Goal: Information Seeking & Learning: Learn about a topic

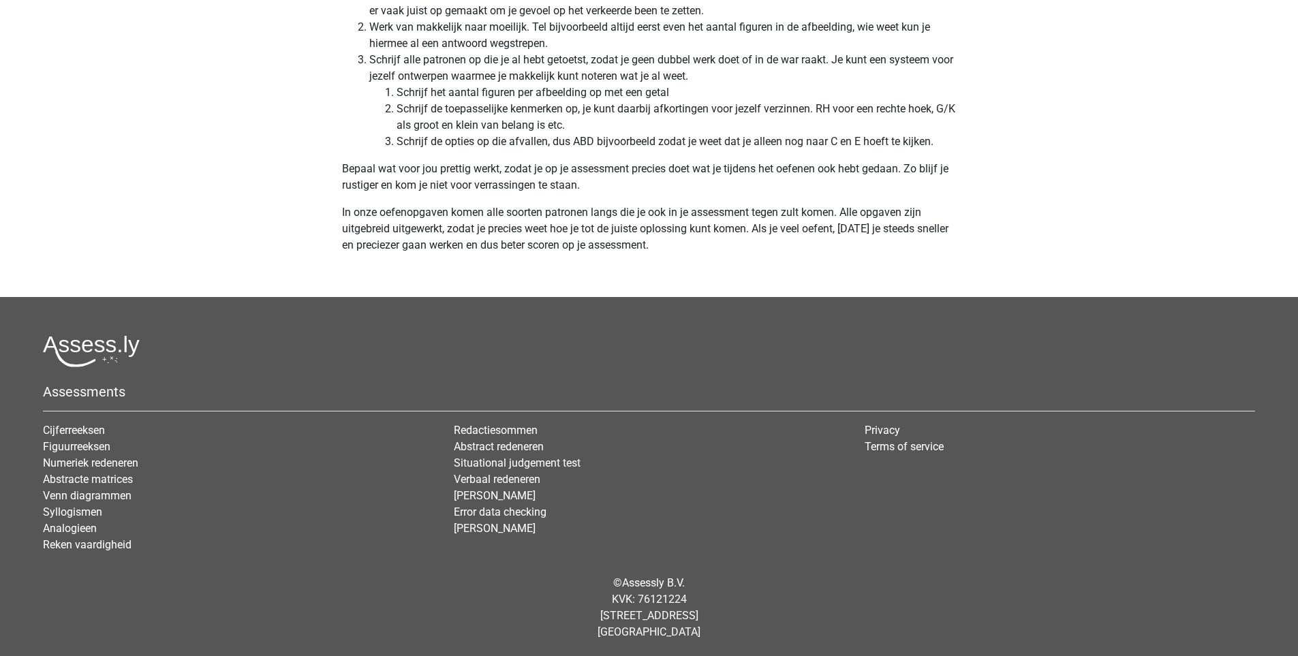
scroll to position [4176, 0]
click at [92, 428] on link "Cijferreeksen" at bounding box center [74, 429] width 62 height 13
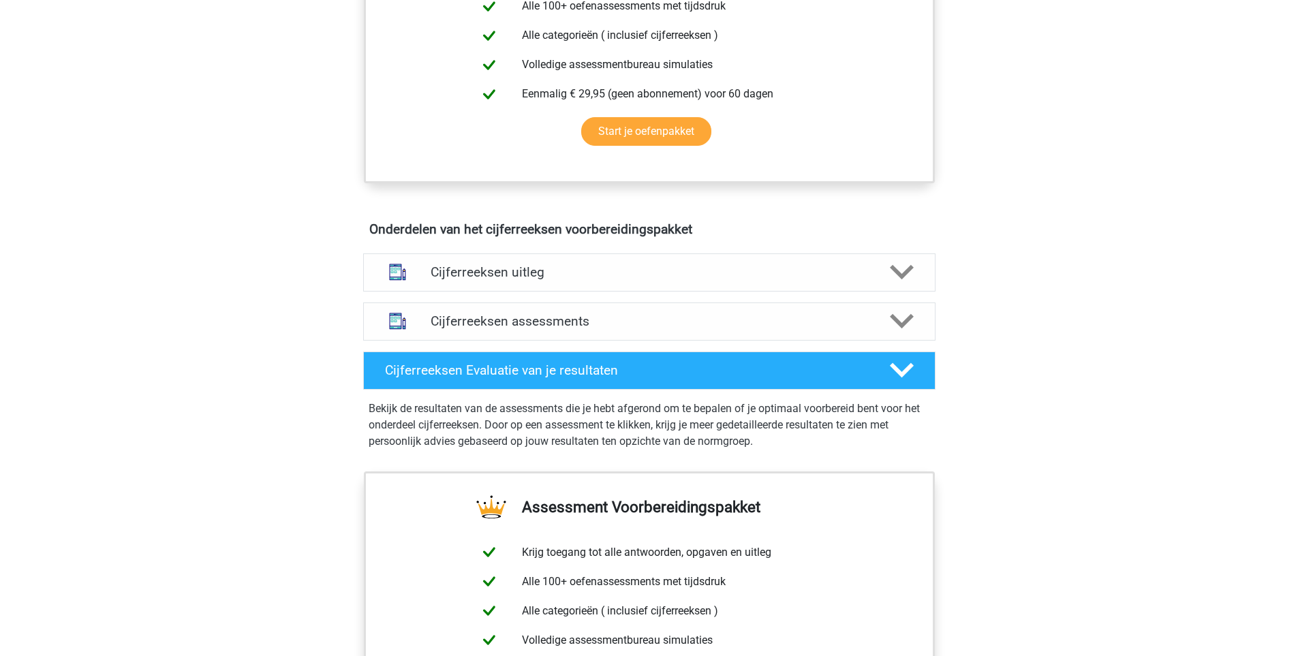
scroll to position [654, 0]
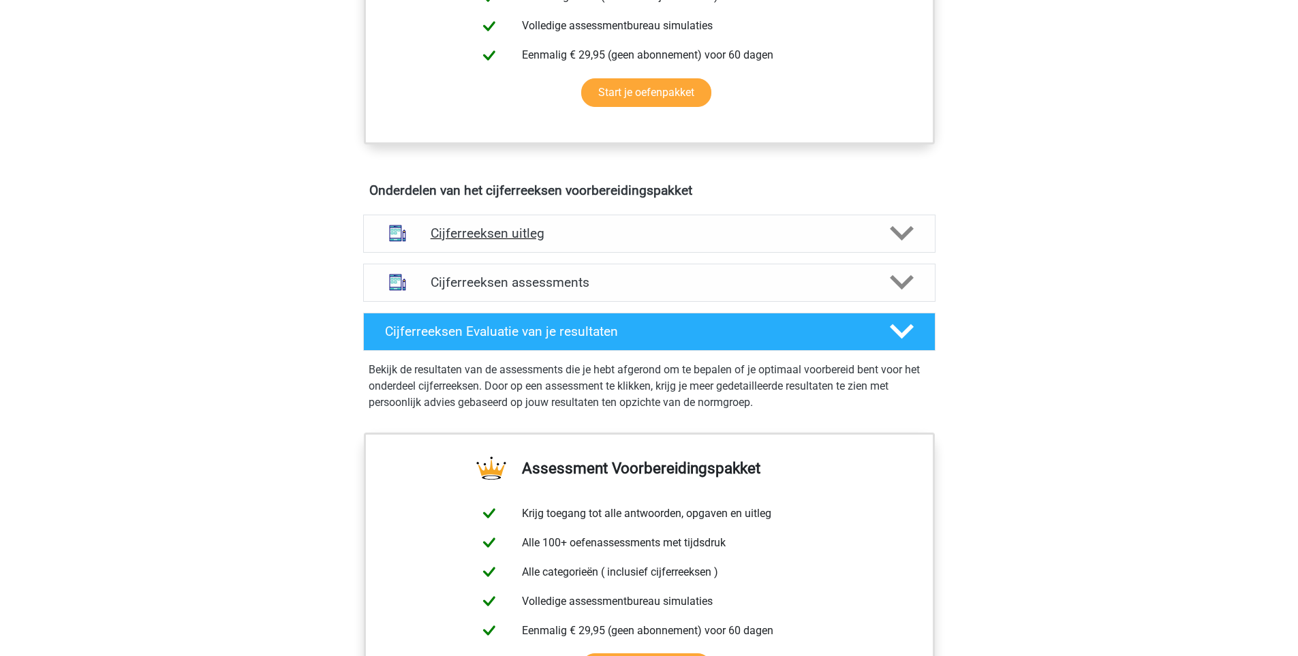
click at [908, 241] on polygon at bounding box center [902, 233] width 24 height 15
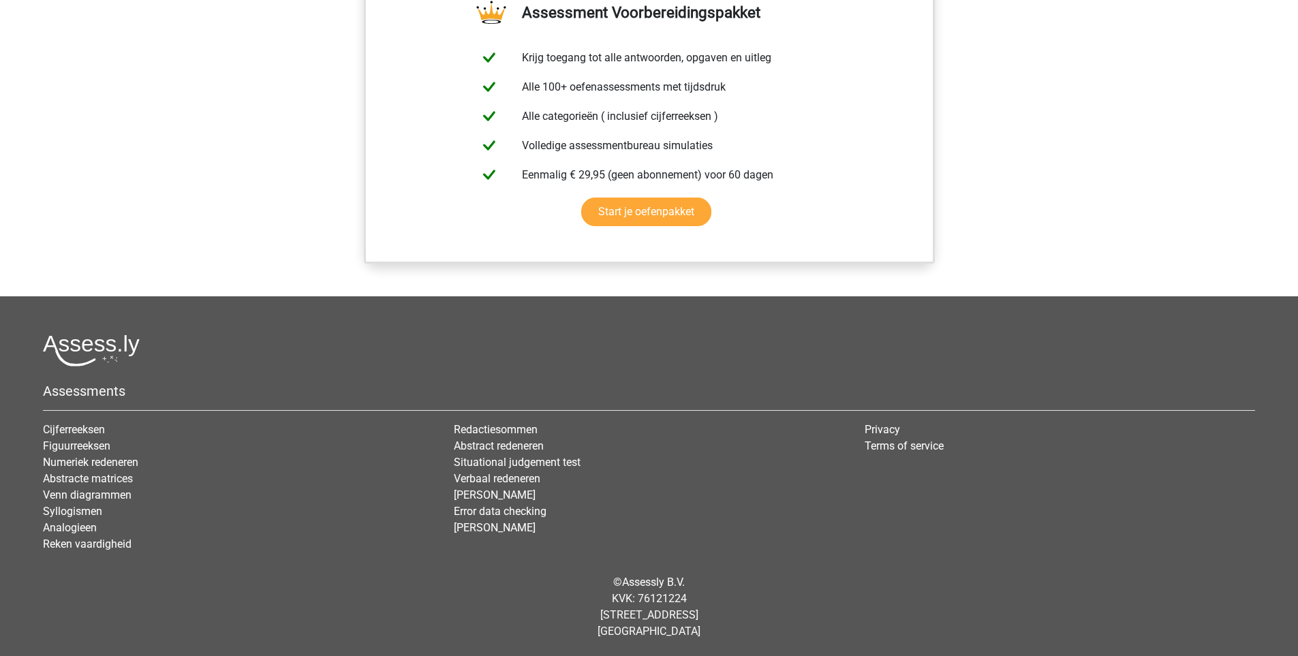
scroll to position [1320, 0]
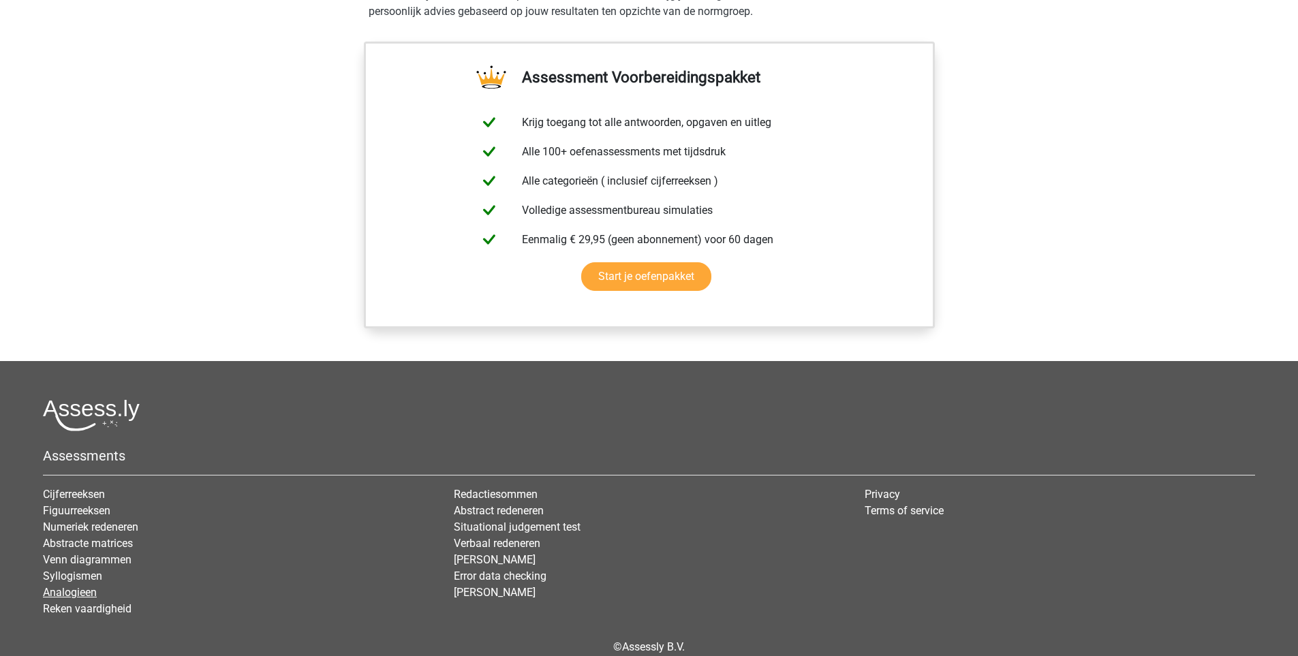
click at [76, 599] on link "Analogieen" at bounding box center [70, 592] width 54 height 13
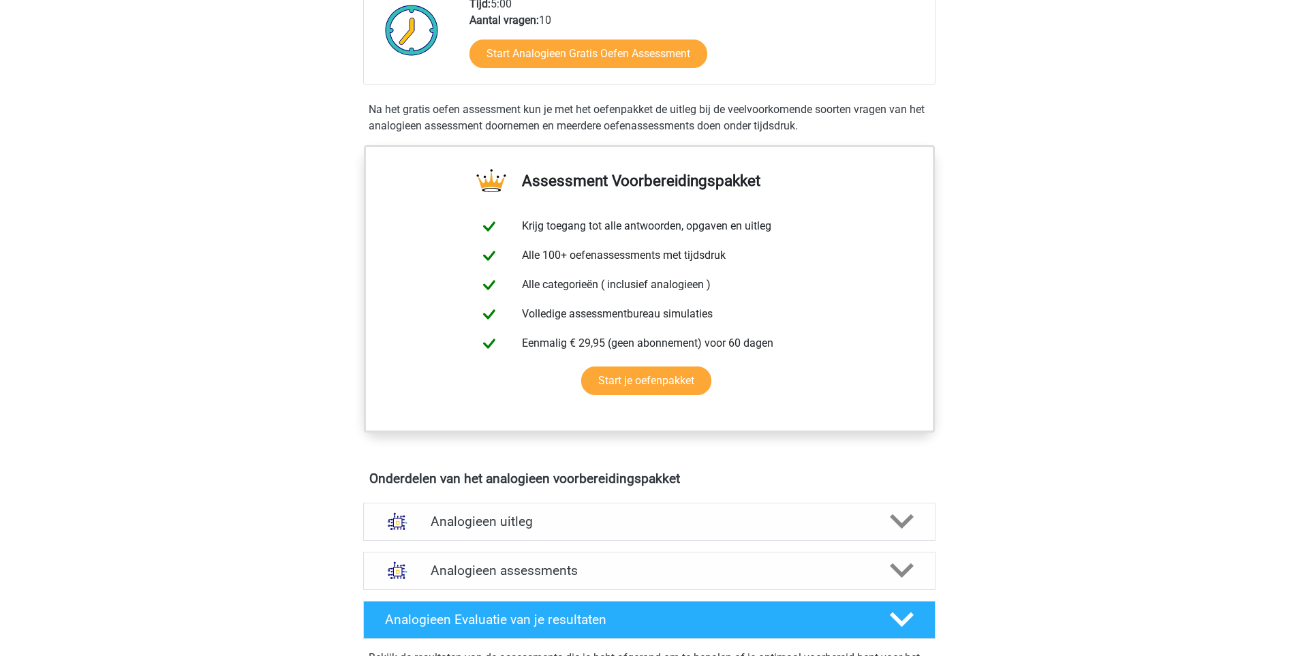
scroll to position [409, 0]
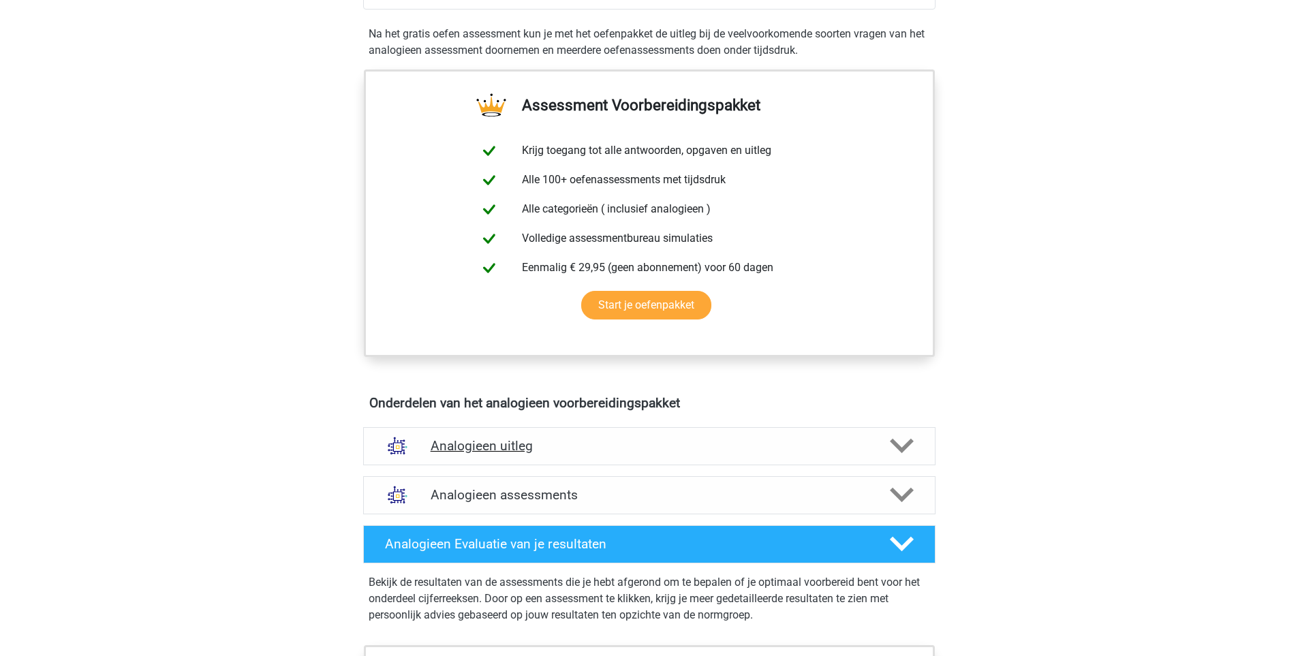
click at [905, 448] on polygon at bounding box center [902, 446] width 24 height 15
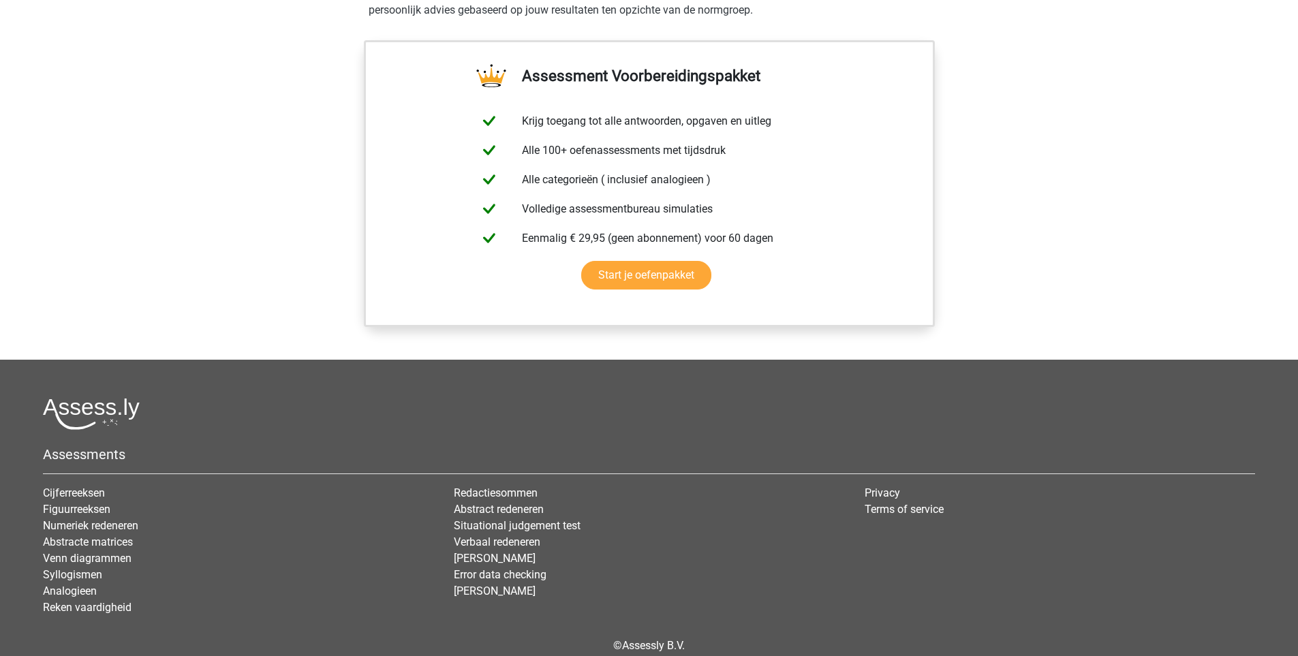
scroll to position [1516, 0]
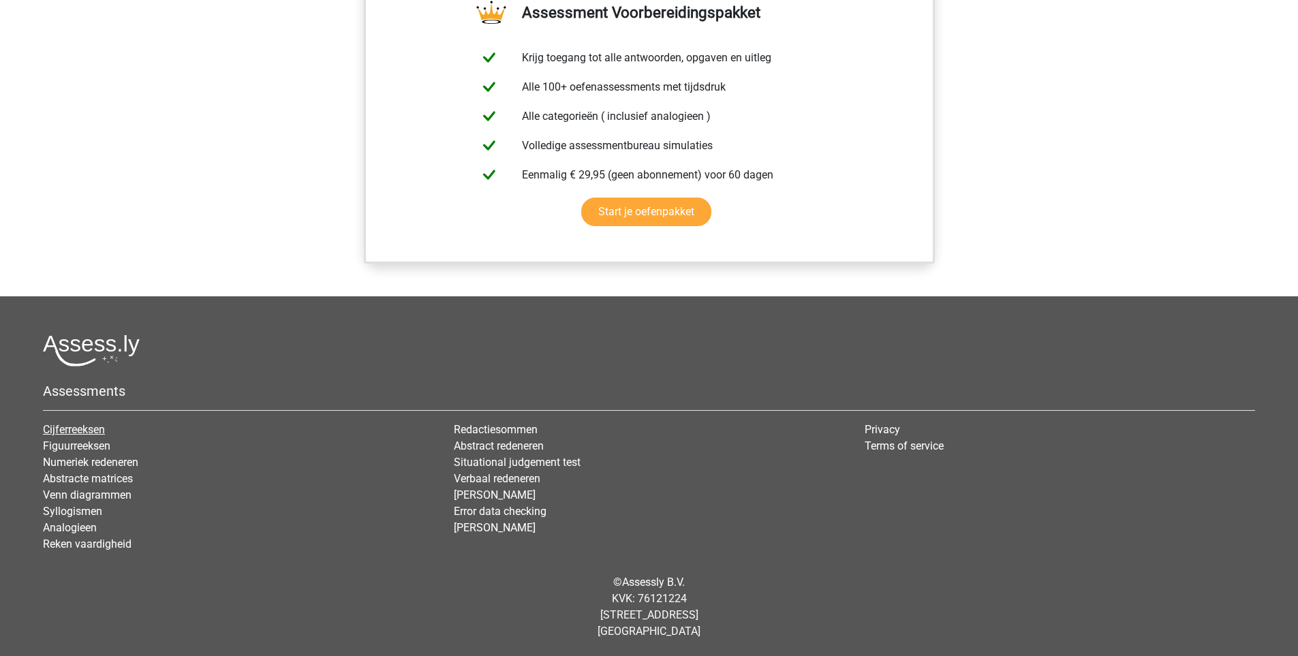
click at [98, 430] on link "Cijferreeksen" at bounding box center [74, 429] width 62 height 13
click at [495, 523] on link "[PERSON_NAME]" at bounding box center [495, 527] width 82 height 13
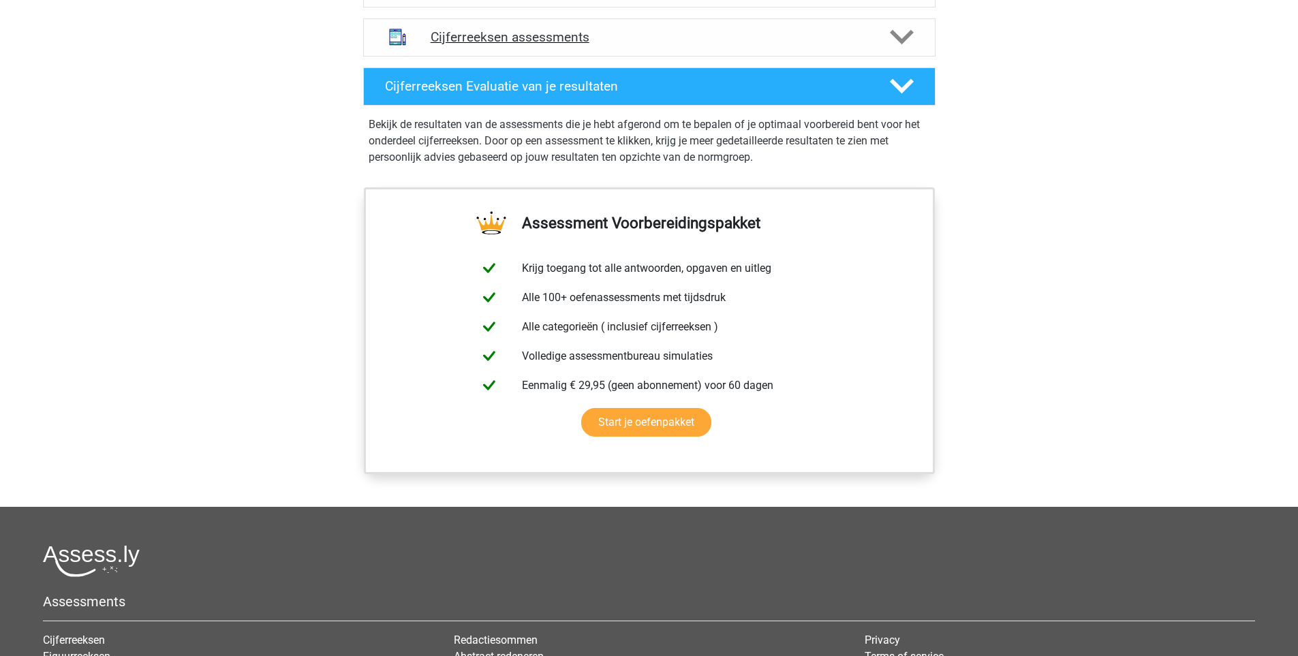
scroll to position [572, 0]
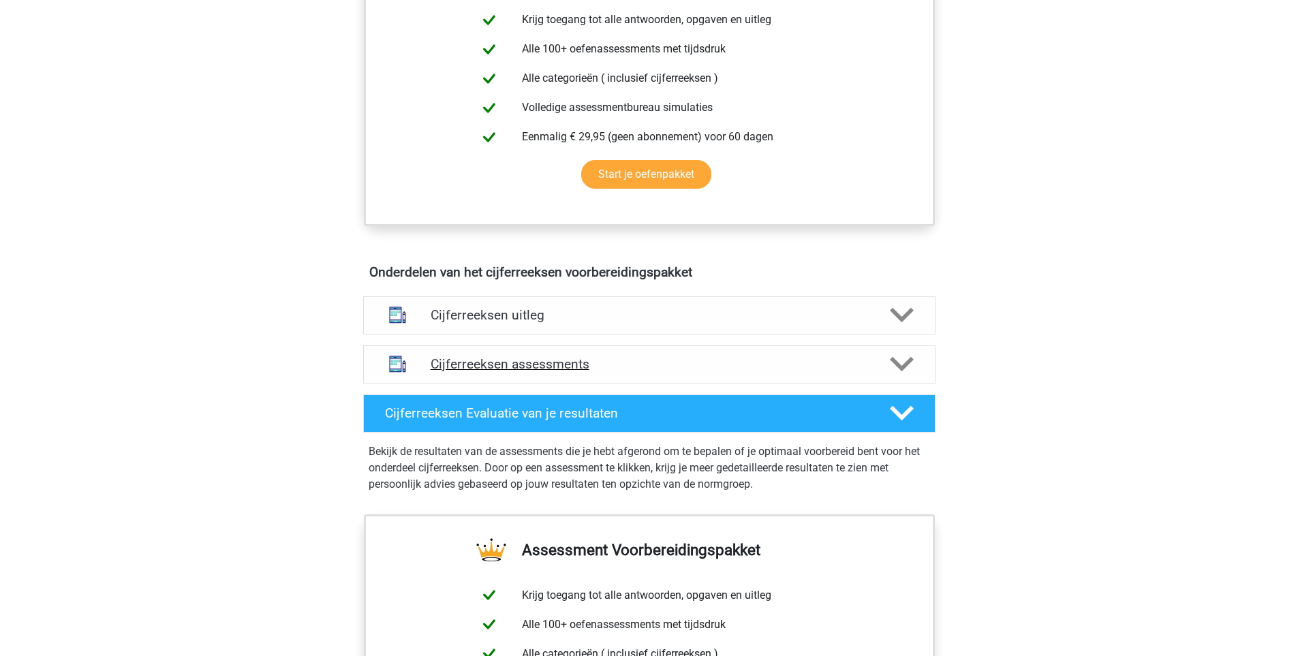
click at [539, 372] on h4 "Cijferreeksen assessments" at bounding box center [649, 364] width 437 height 16
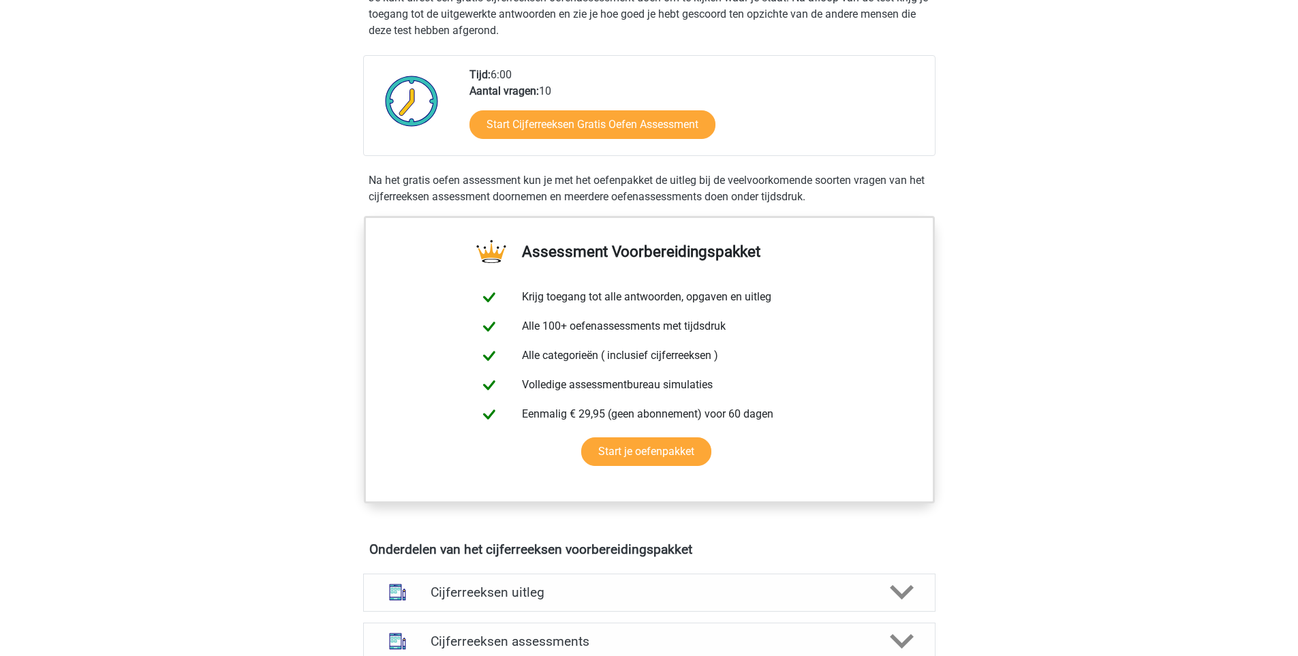
scroll to position [409, 0]
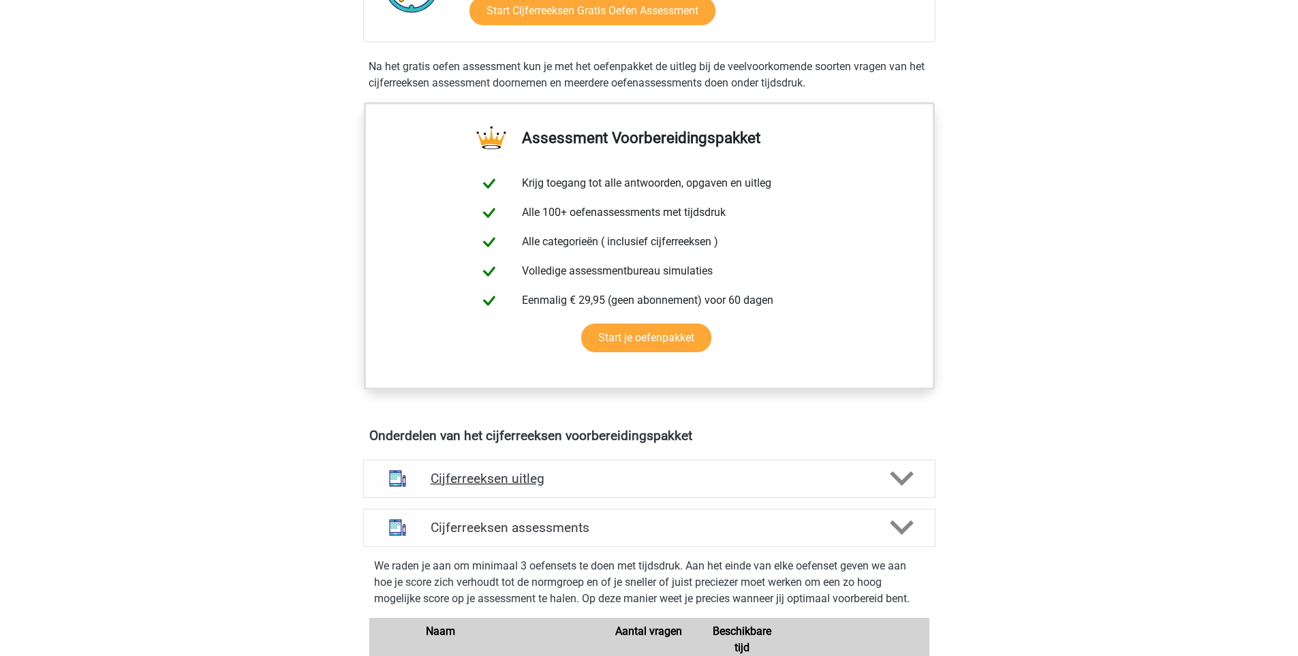
click at [529, 486] on h4 "Cijferreeksen uitleg" at bounding box center [649, 479] width 437 height 16
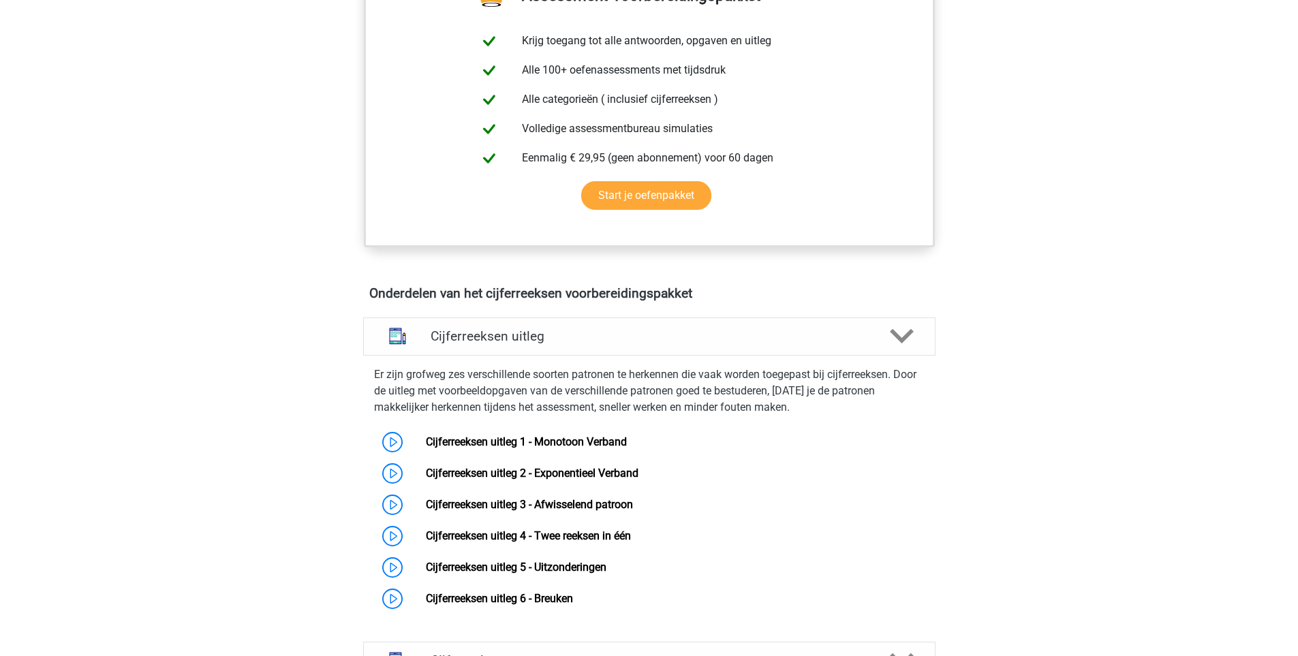
scroll to position [736, 0]
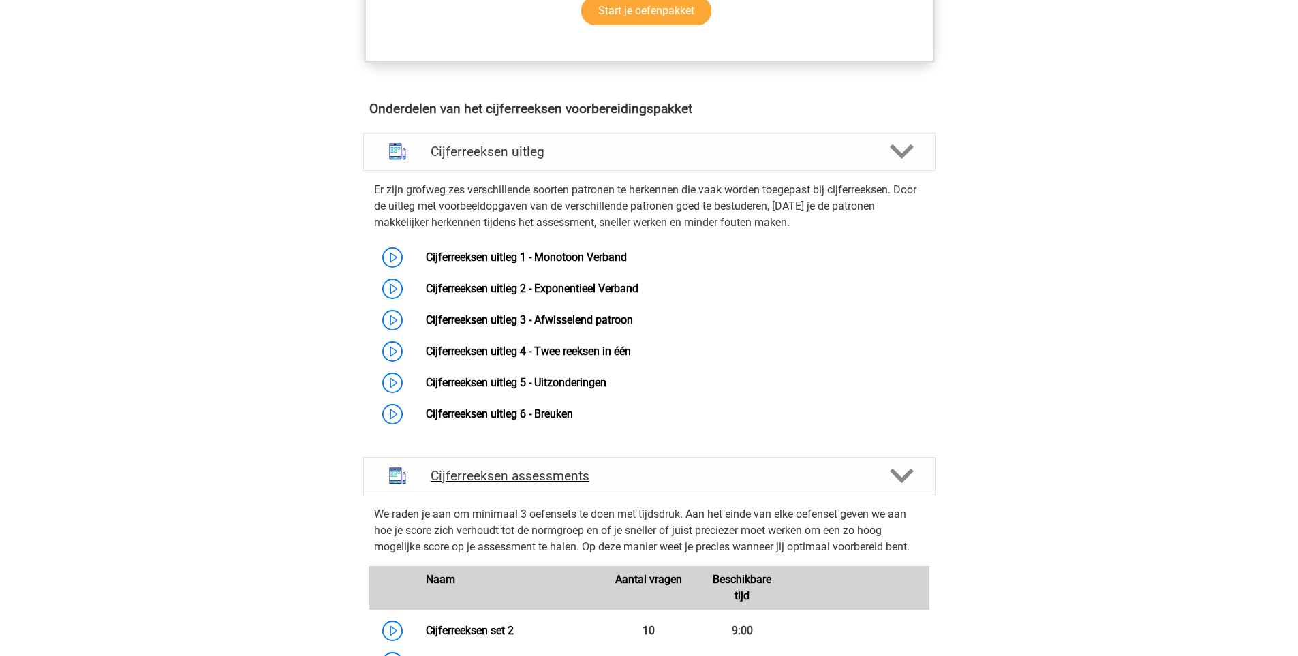
click at [494, 484] on h4 "Cijferreeksen assessments" at bounding box center [649, 476] width 437 height 16
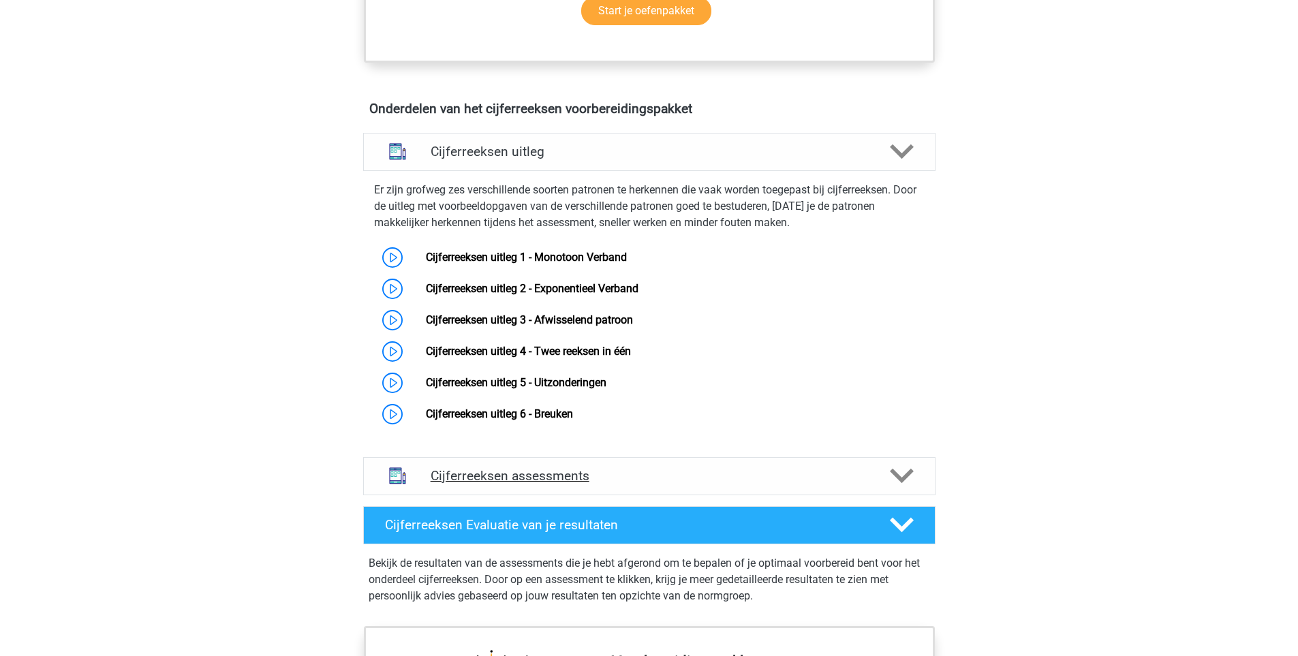
click at [491, 484] on div "Cijferreeksen assessments" at bounding box center [649, 476] width 572 height 38
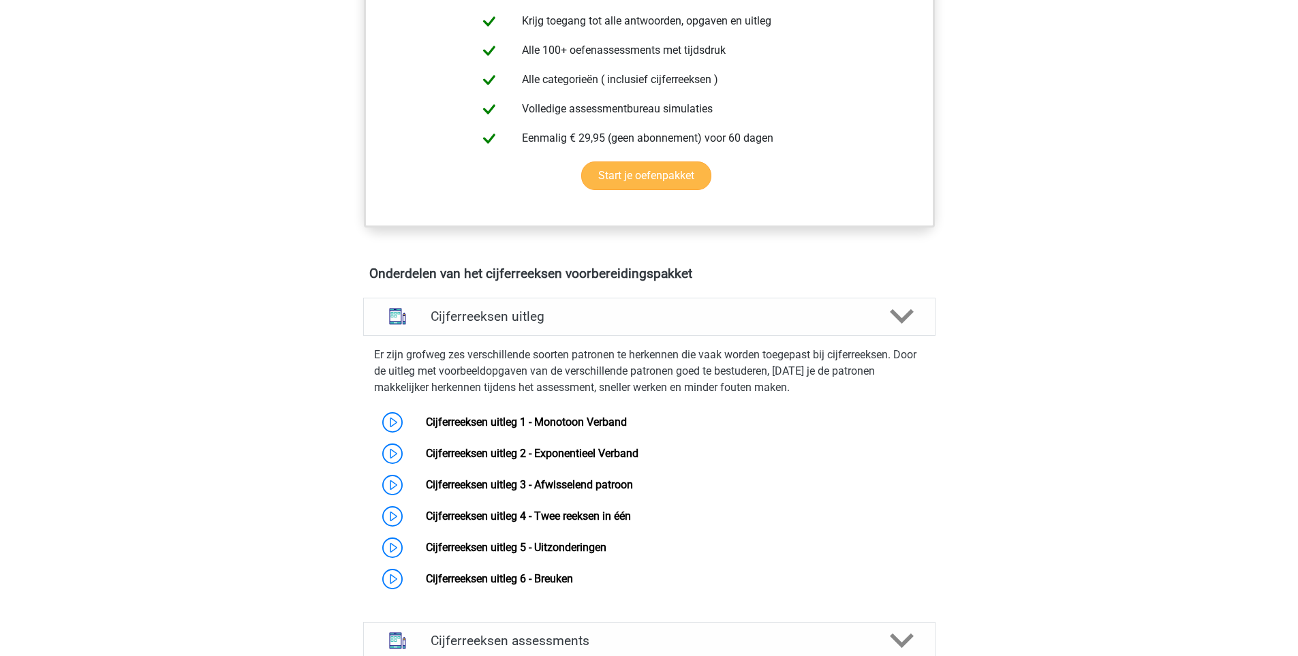
scroll to position [572, 0]
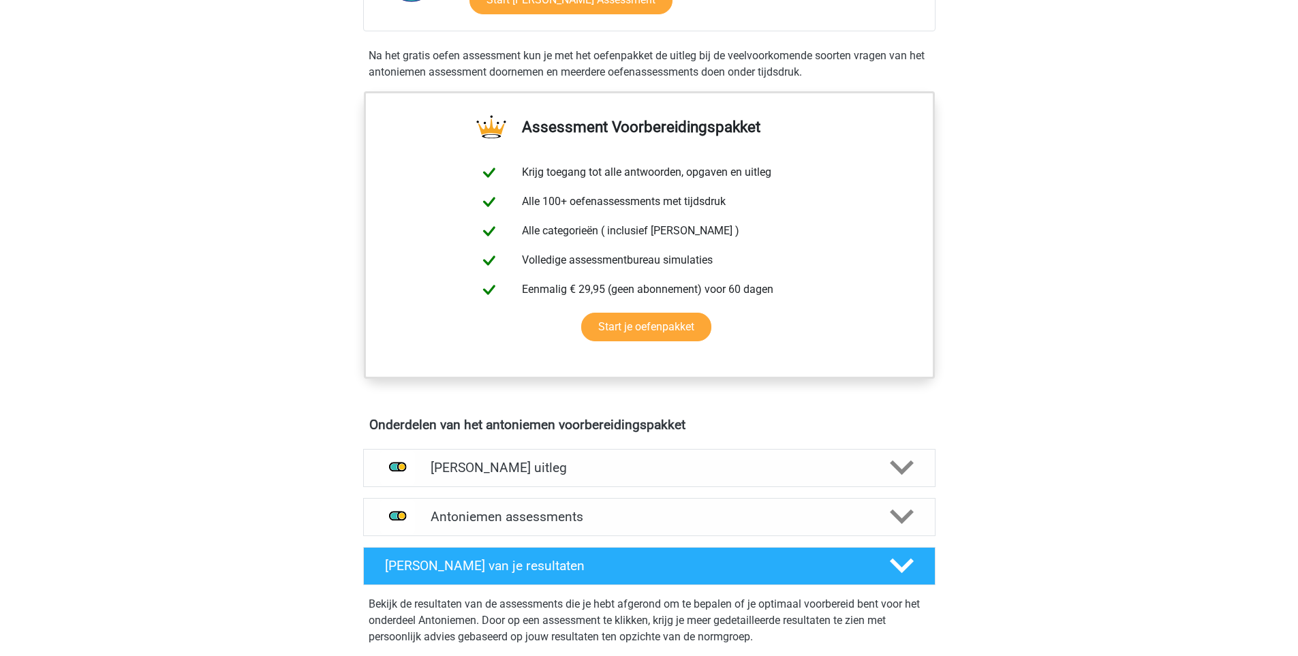
scroll to position [409, 0]
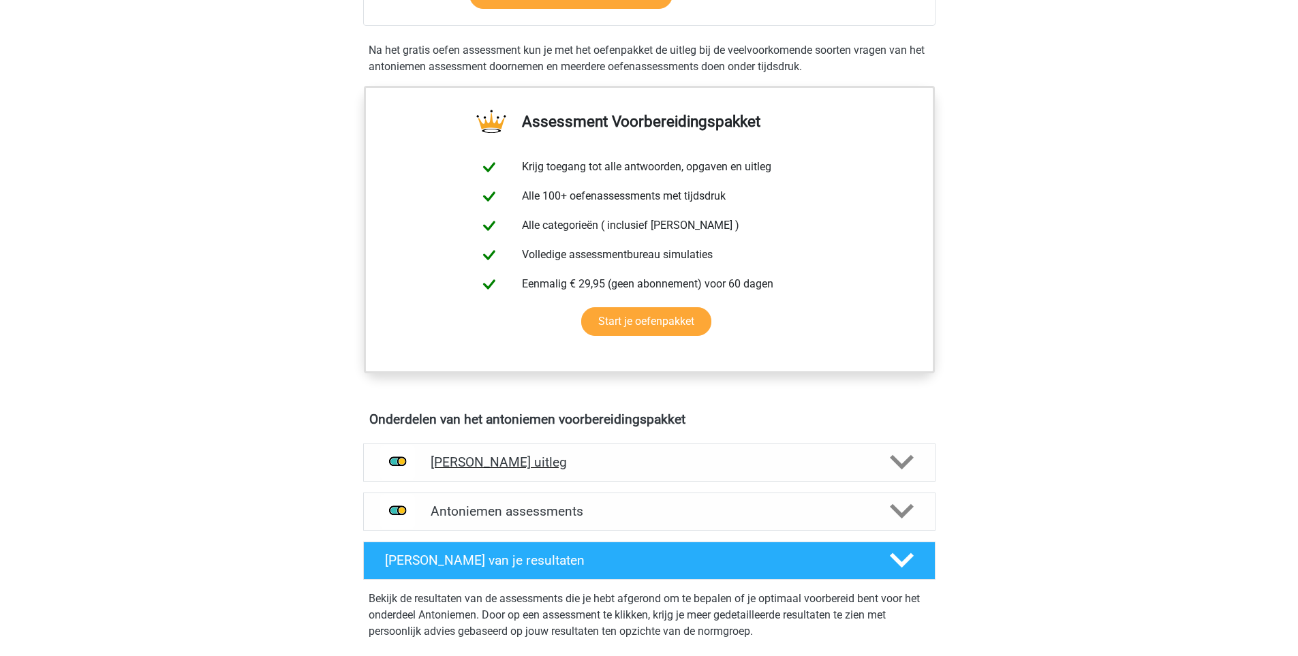
click at [911, 462] on icon at bounding box center [902, 462] width 24 height 24
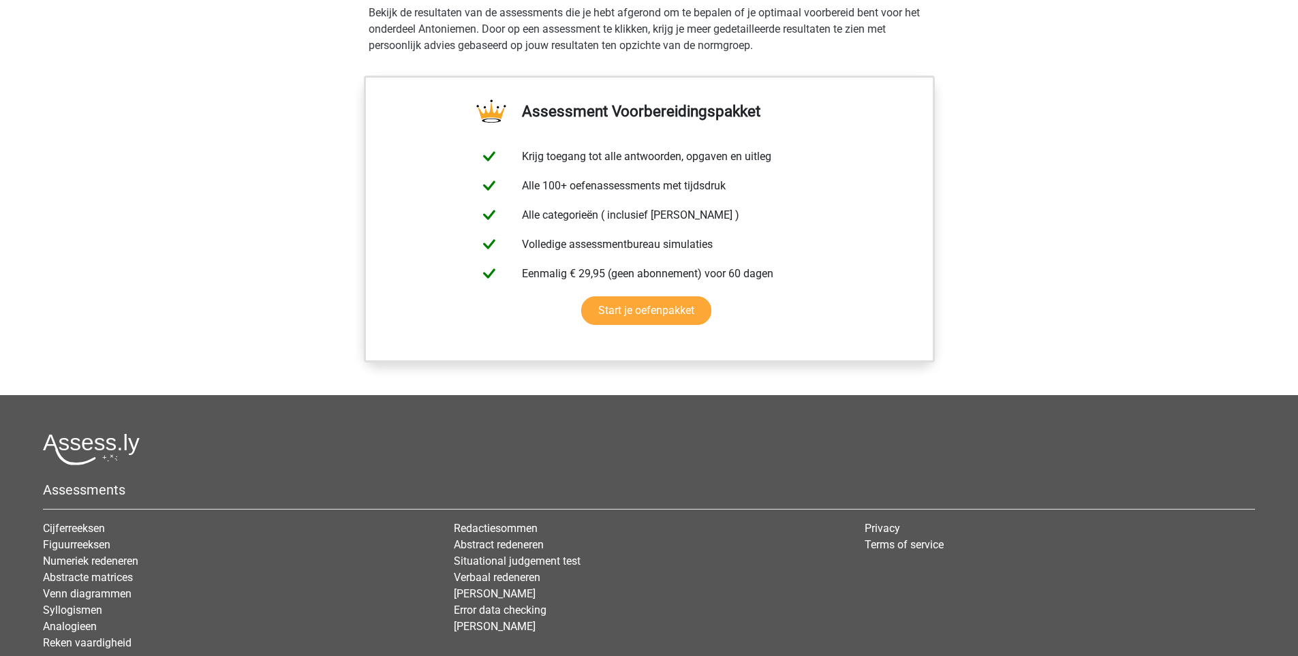
scroll to position [1226, 0]
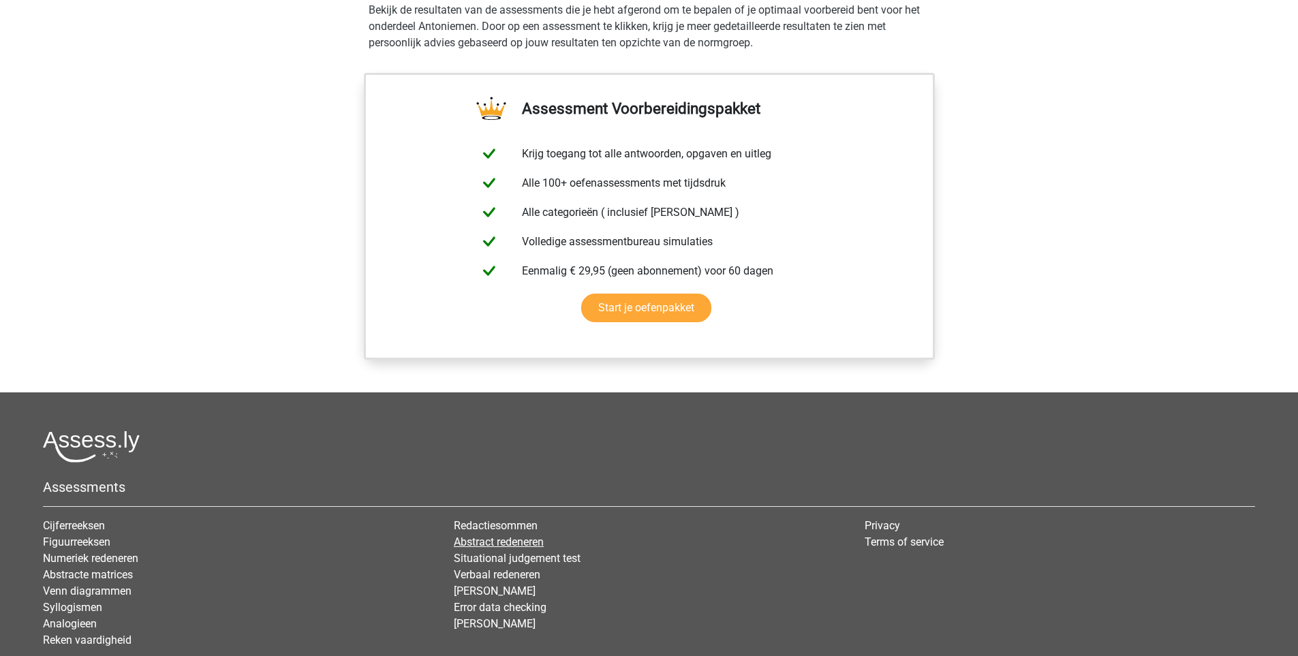
click at [524, 538] on link "Abstract redeneren" at bounding box center [499, 541] width 90 height 13
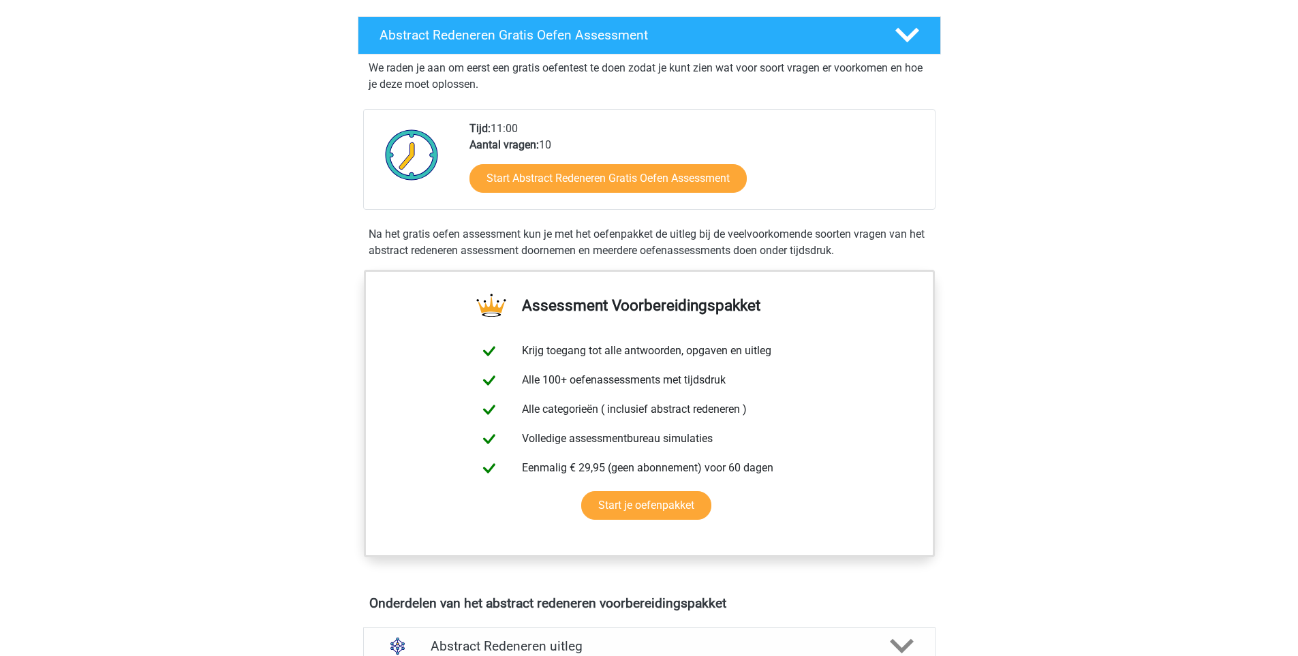
scroll to position [409, 0]
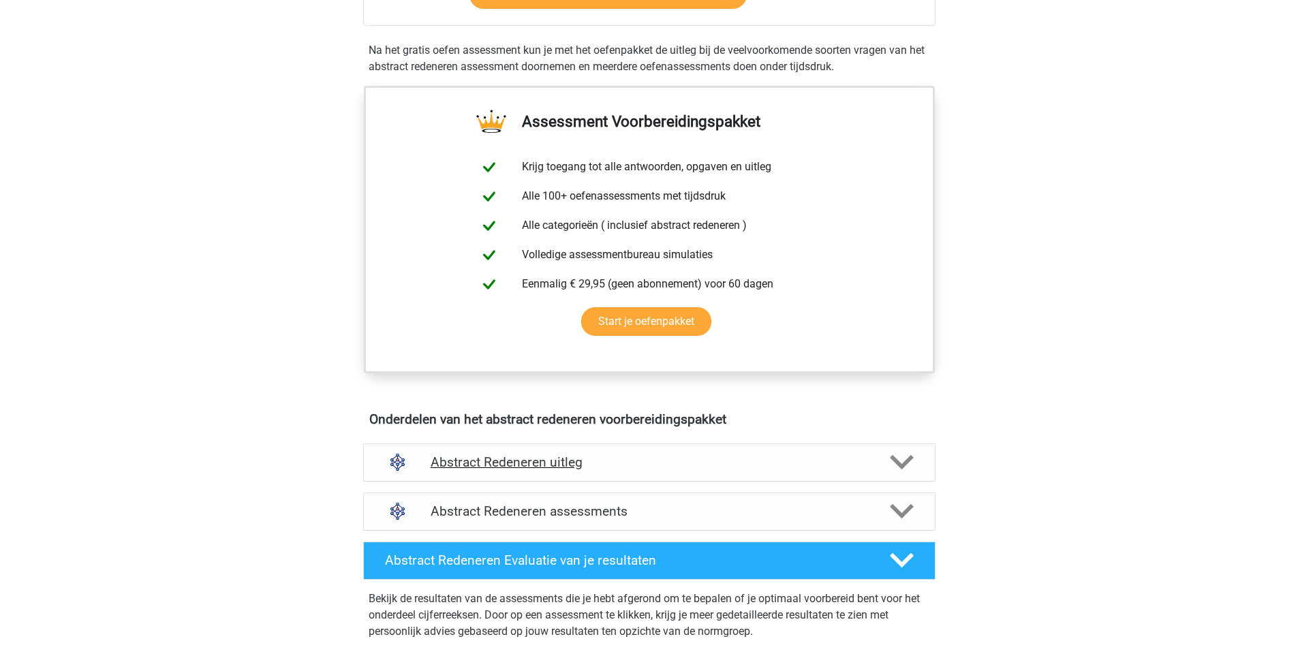
click at [534, 471] on div "Abstract Redeneren uitleg" at bounding box center [649, 462] width 572 height 38
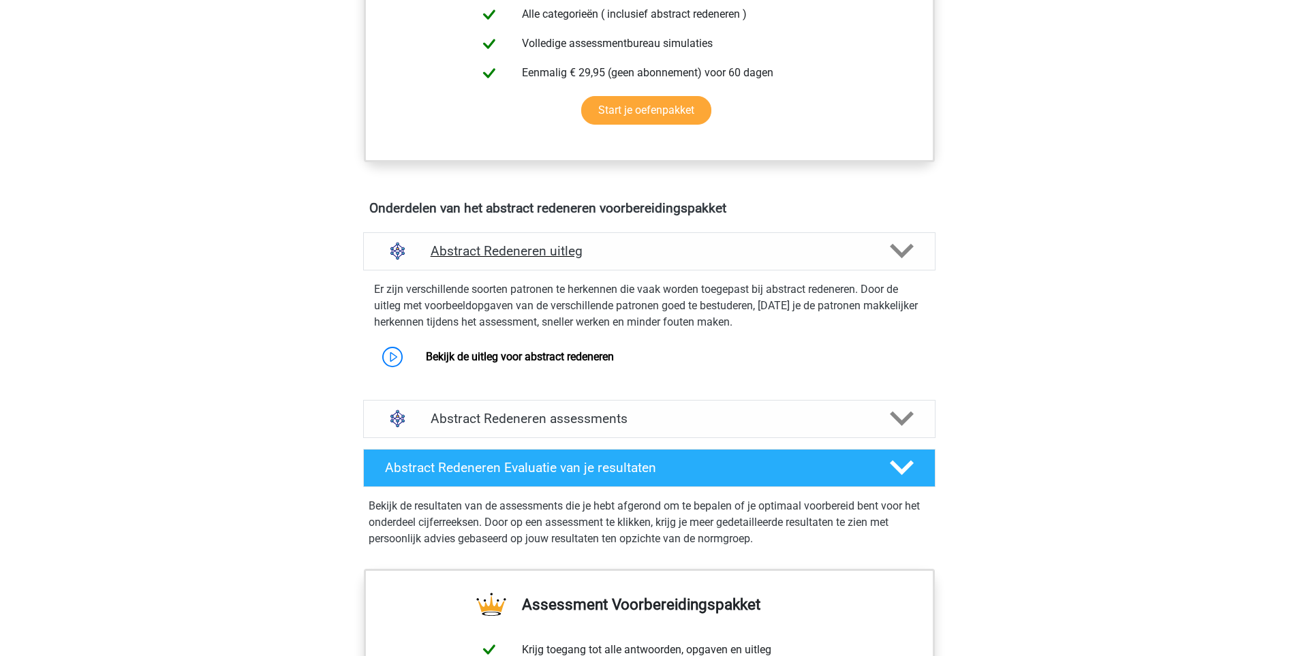
scroll to position [654, 0]
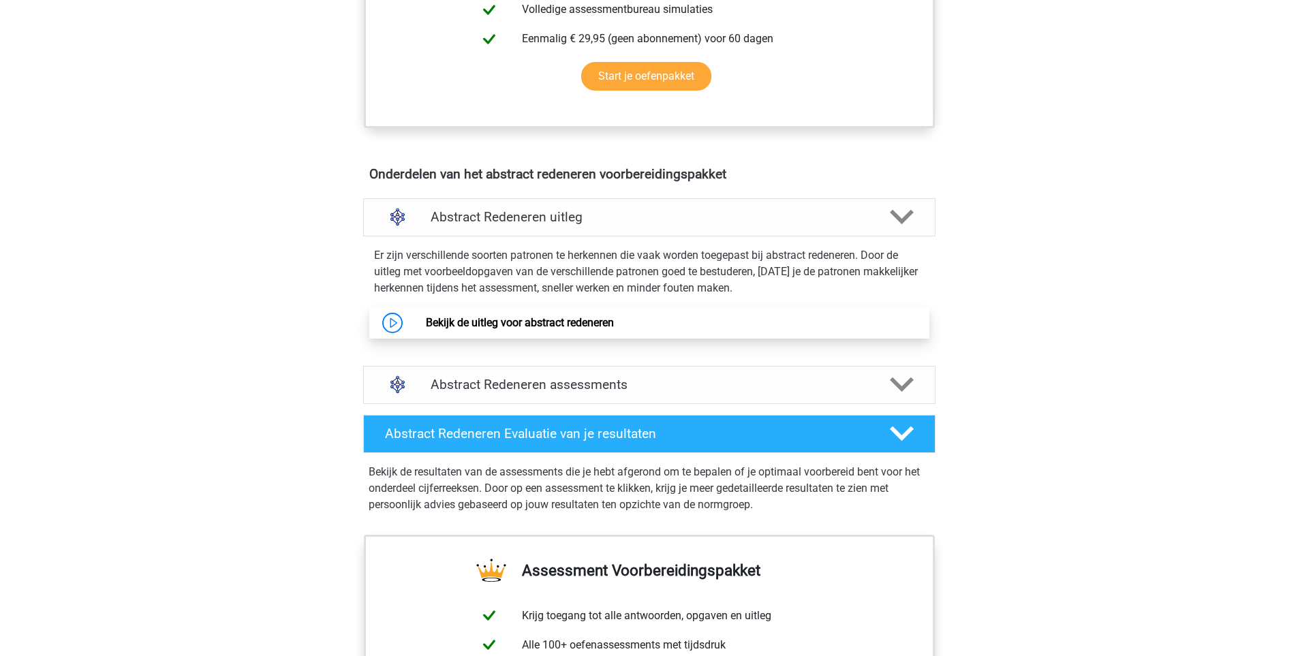
click at [426, 329] on link "Bekijk de uitleg voor abstract redeneren" at bounding box center [520, 322] width 188 height 13
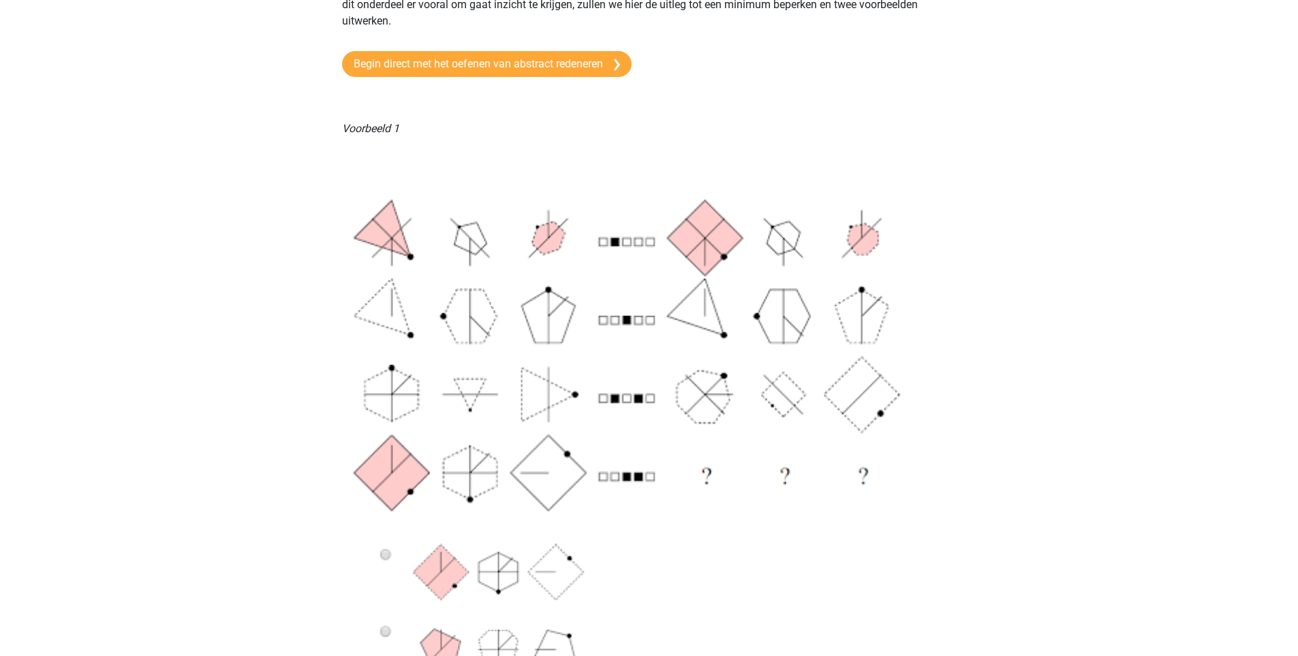
scroll to position [245, 0]
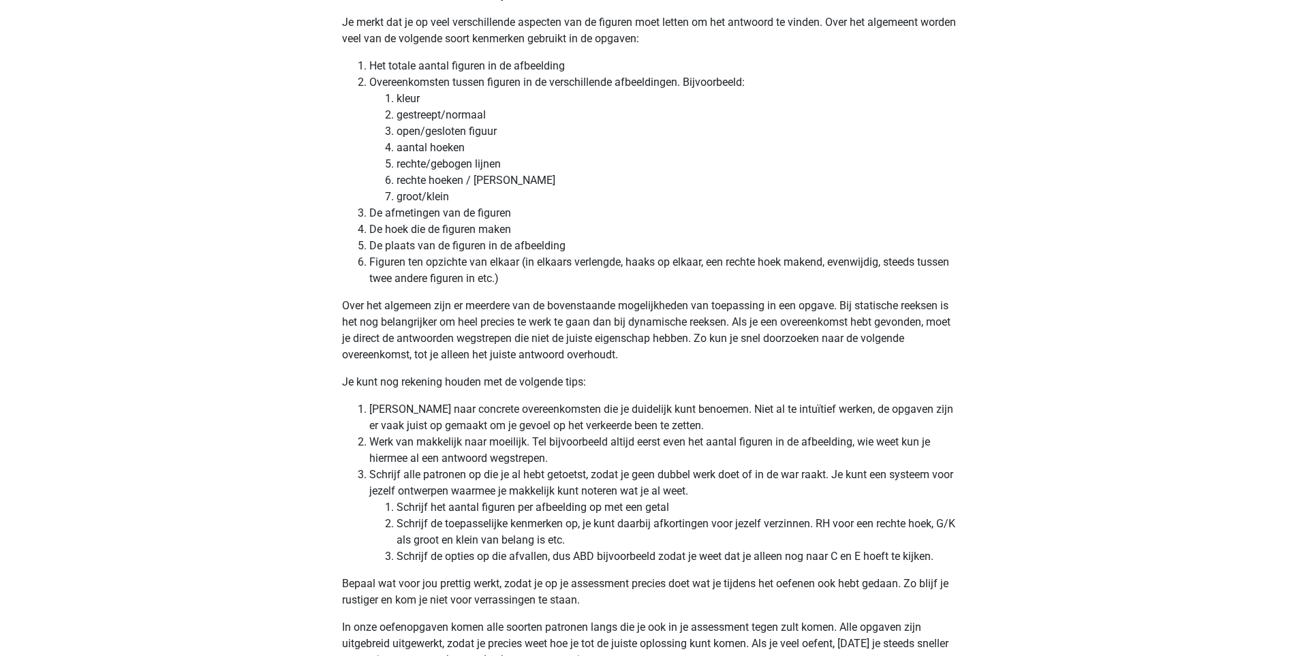
scroll to position [4176, 0]
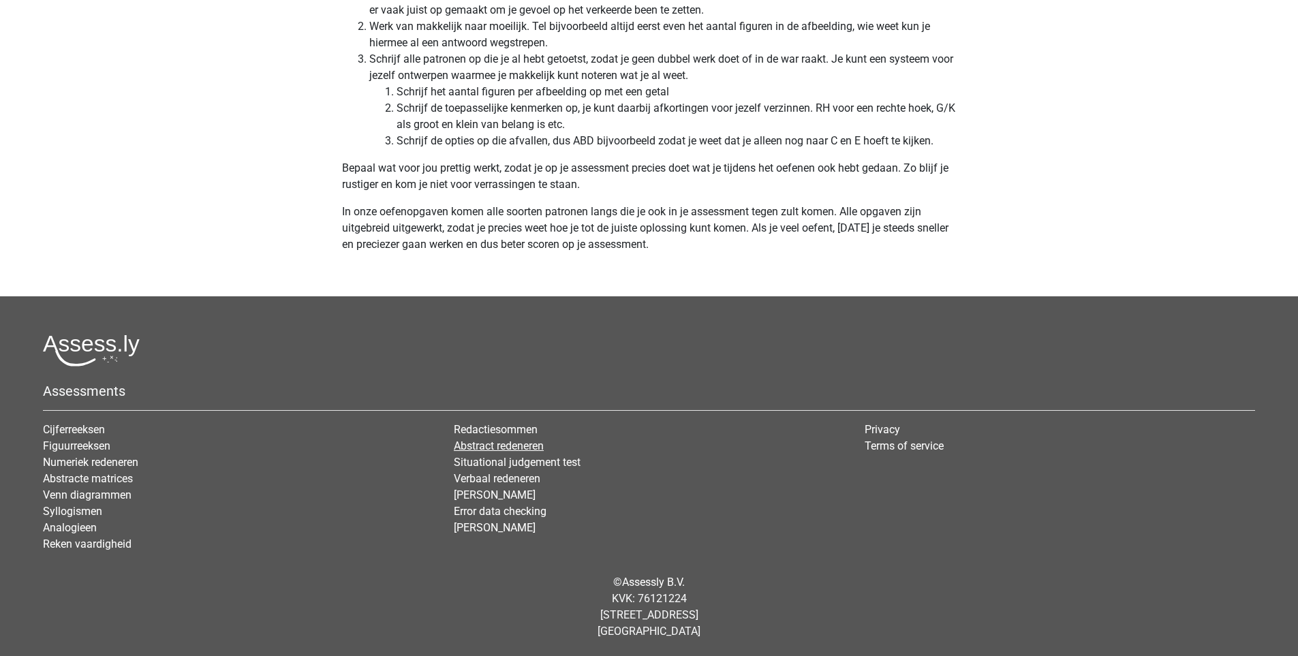
click at [537, 445] on link "Abstract redeneren" at bounding box center [499, 445] width 90 height 13
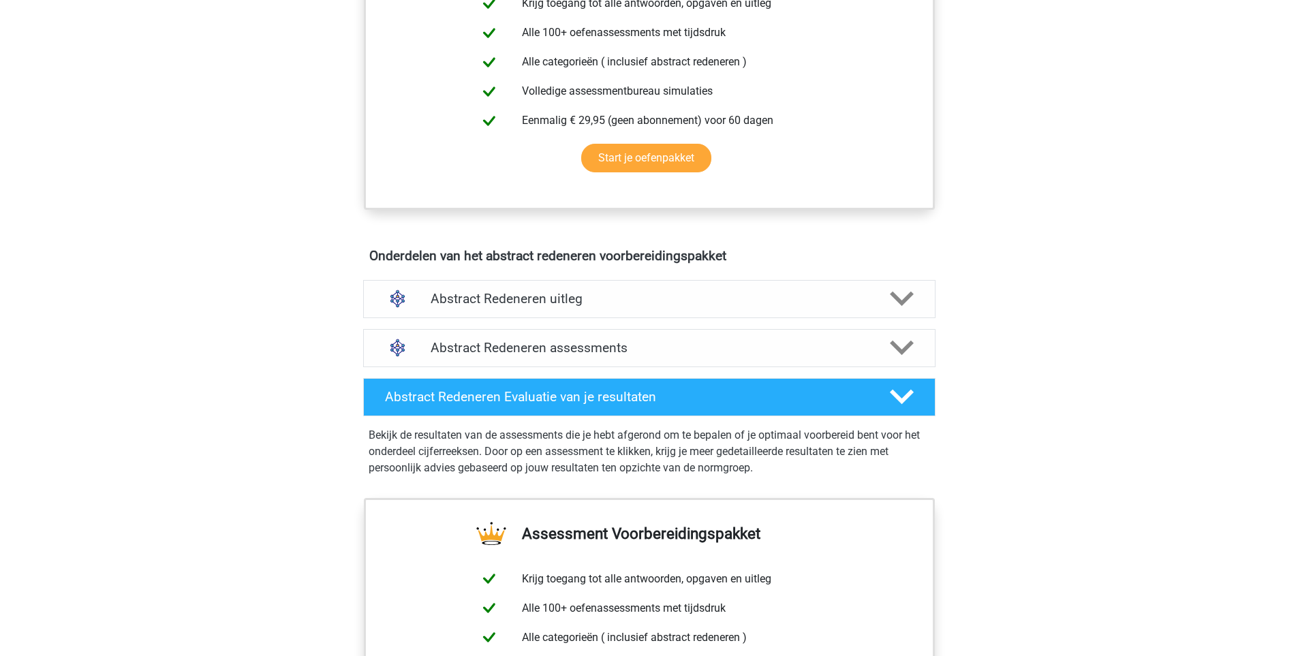
scroll to position [1094, 0]
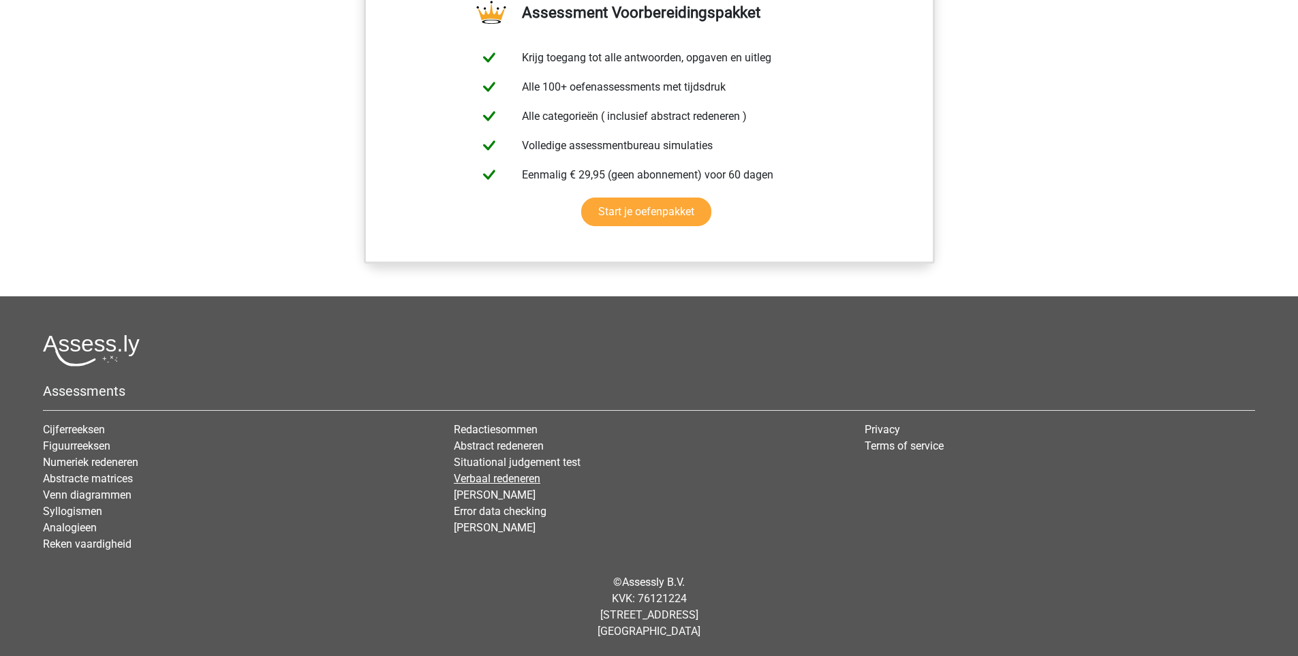
click at [520, 480] on link "Verbaal redeneren" at bounding box center [497, 478] width 87 height 13
click at [95, 512] on link "Syllogismen" at bounding box center [72, 511] width 59 height 13
click at [78, 533] on link "Analogieen" at bounding box center [70, 527] width 54 height 13
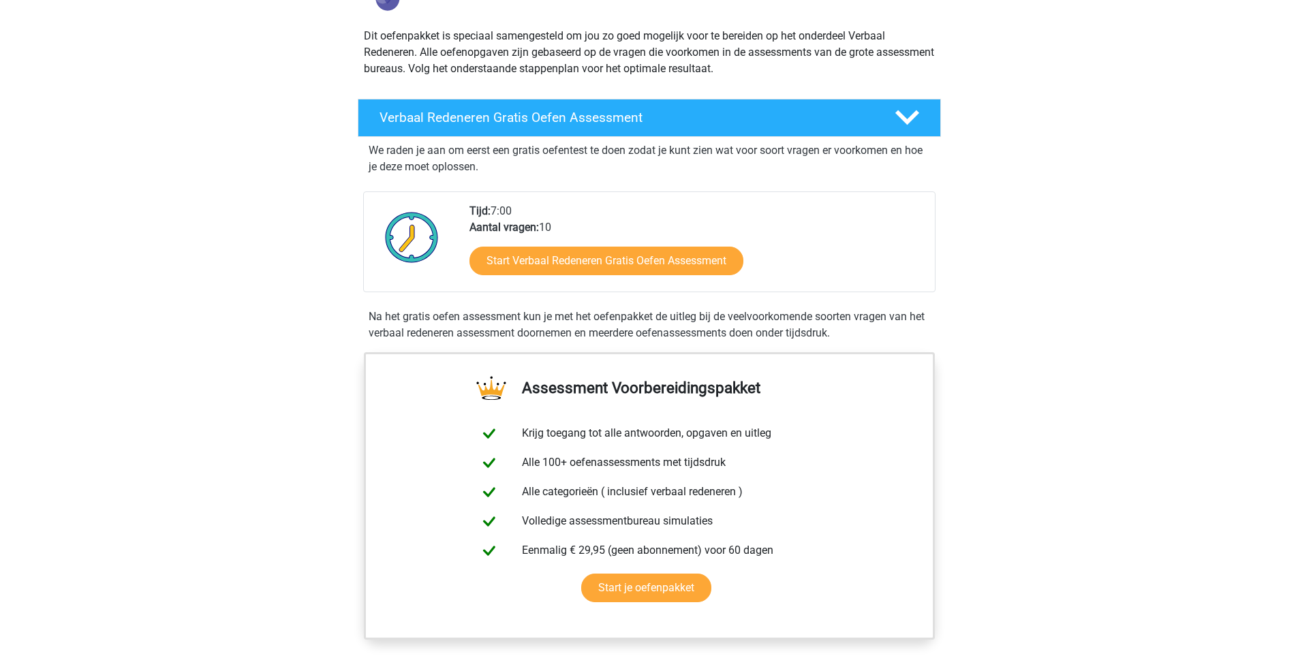
scroll to position [409, 0]
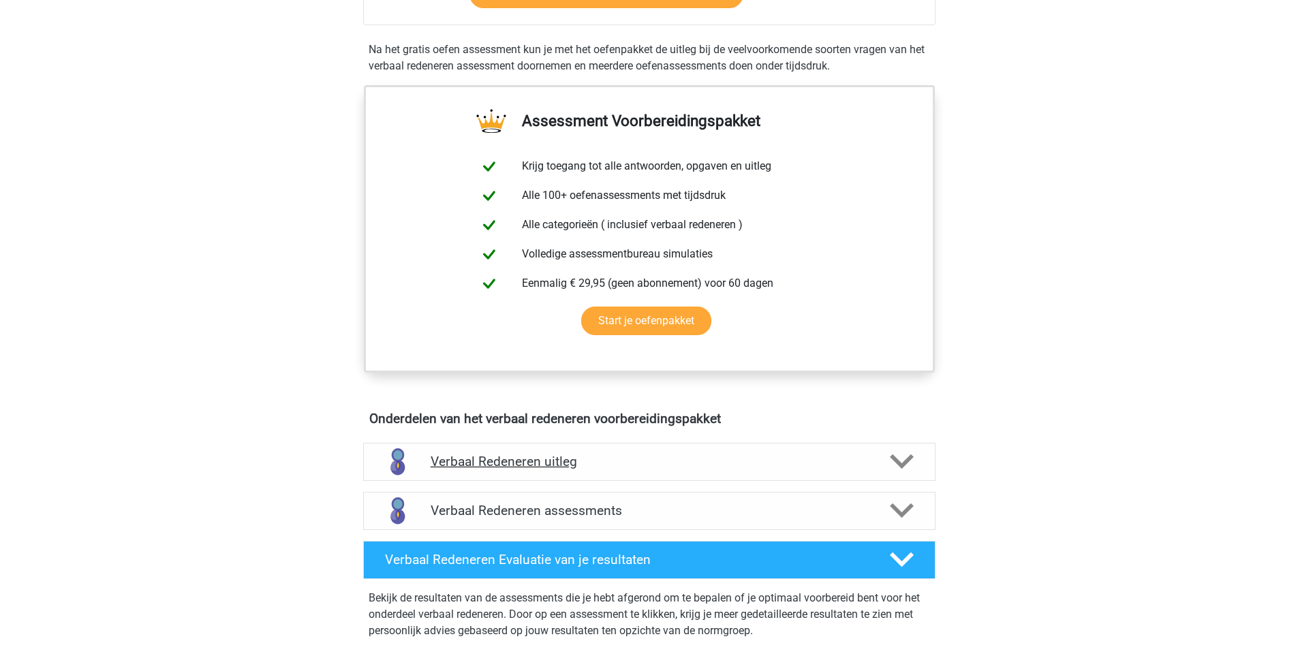
click at [503, 455] on h4 "Verbaal Redeneren uitleg" at bounding box center [649, 462] width 437 height 16
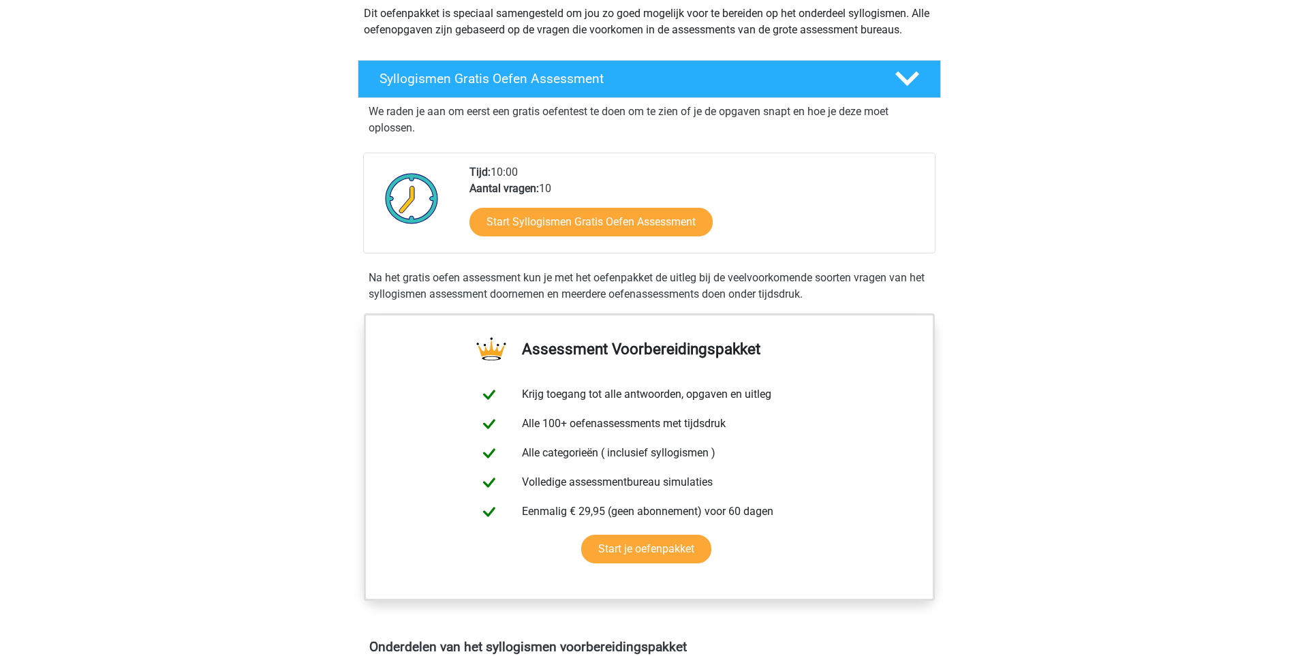
scroll to position [409, 0]
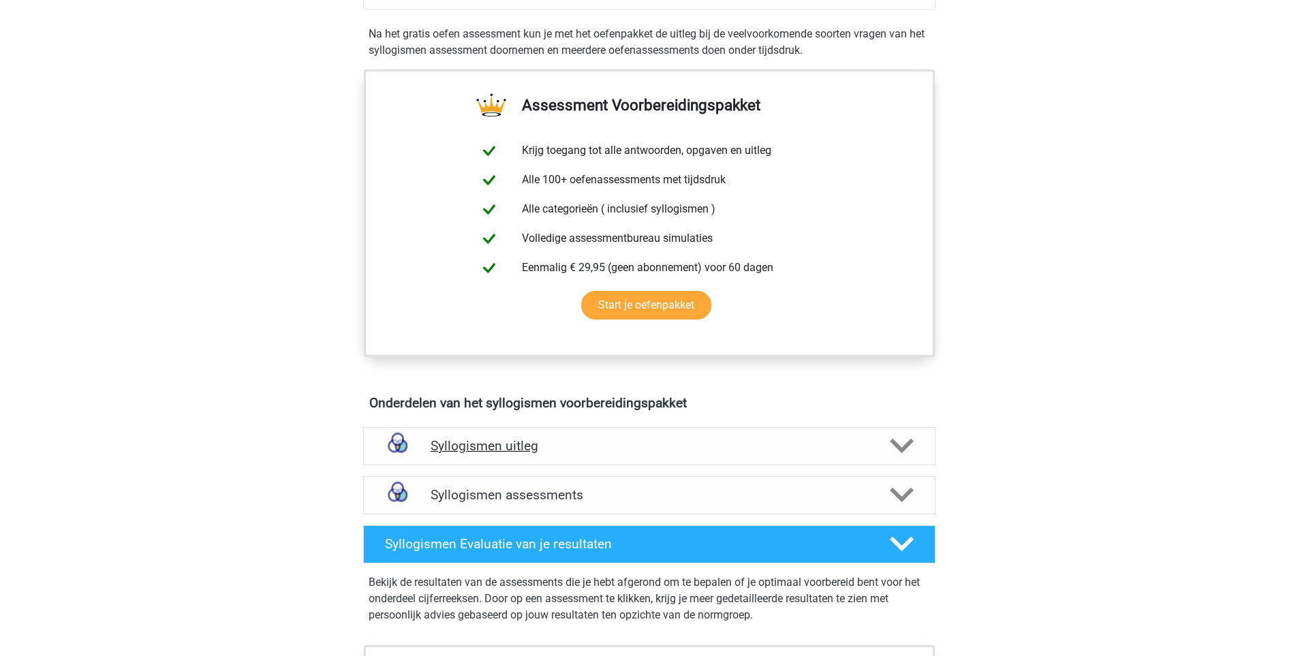
click at [437, 449] on h4 "Syllogismen uitleg" at bounding box center [649, 446] width 437 height 16
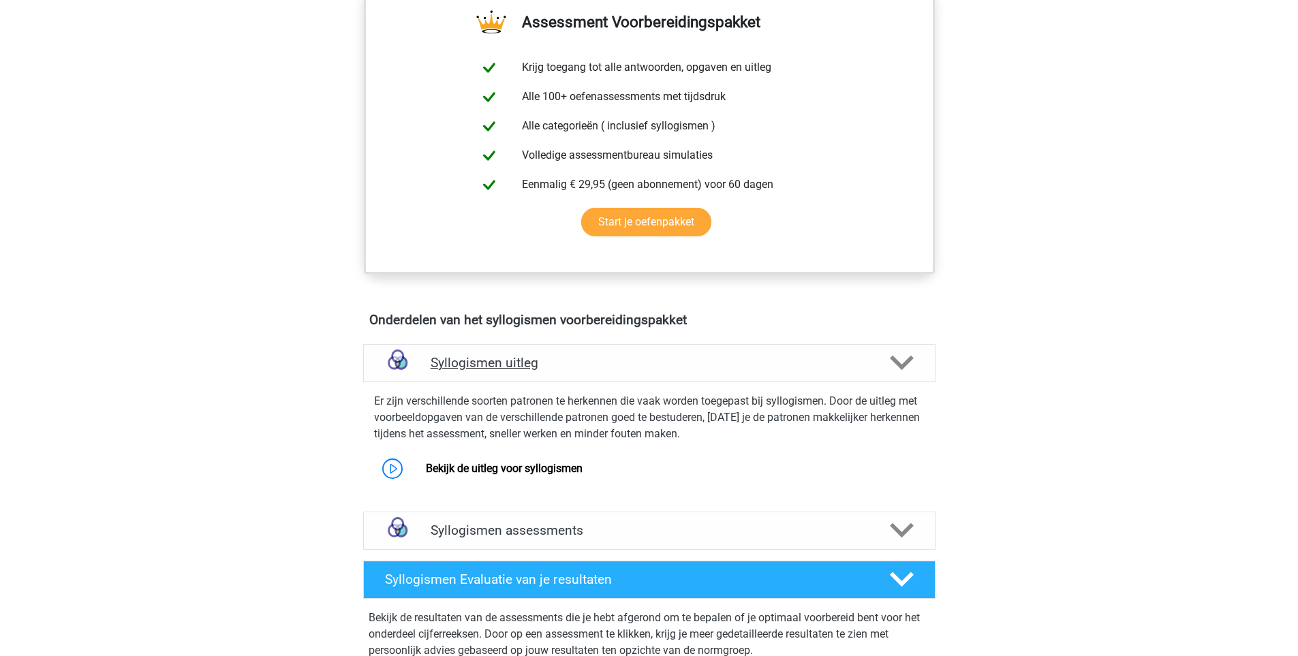
scroll to position [654, 0]
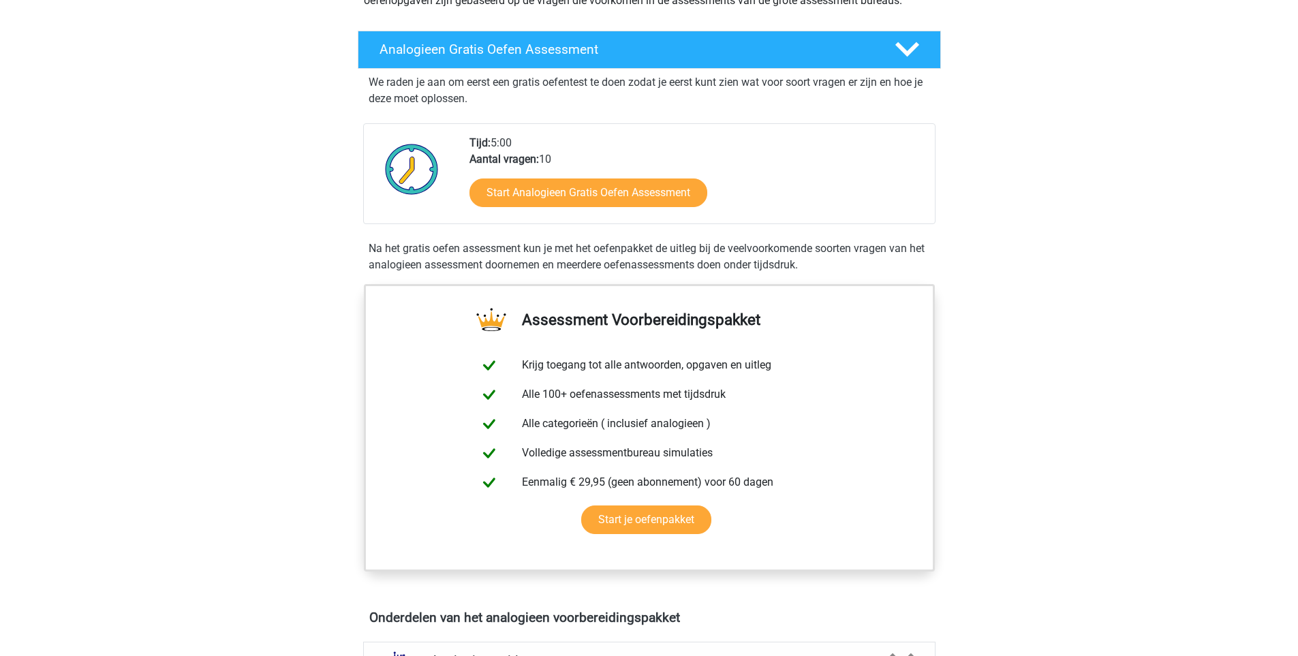
scroll to position [409, 0]
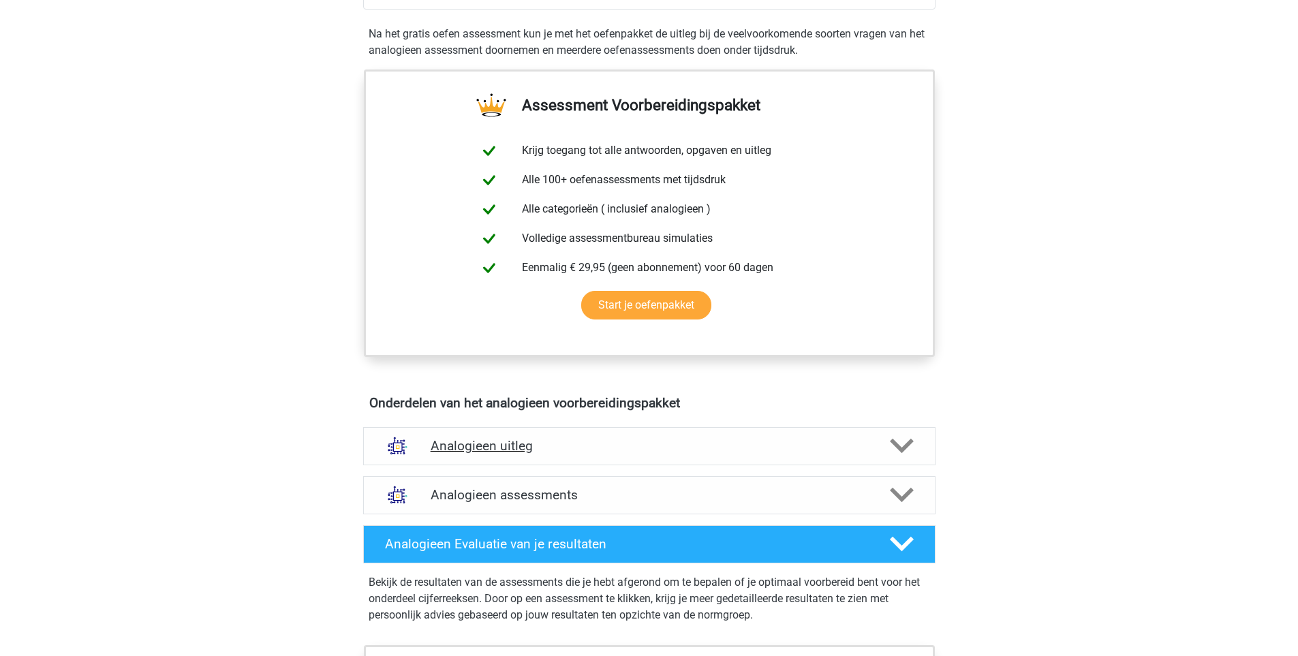
click at [490, 437] on div "Analogieen uitleg" at bounding box center [649, 446] width 572 height 38
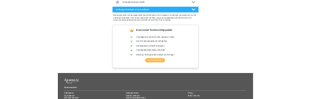
scroll to position [1516, 0]
